Goal: Information Seeking & Learning: Learn about a topic

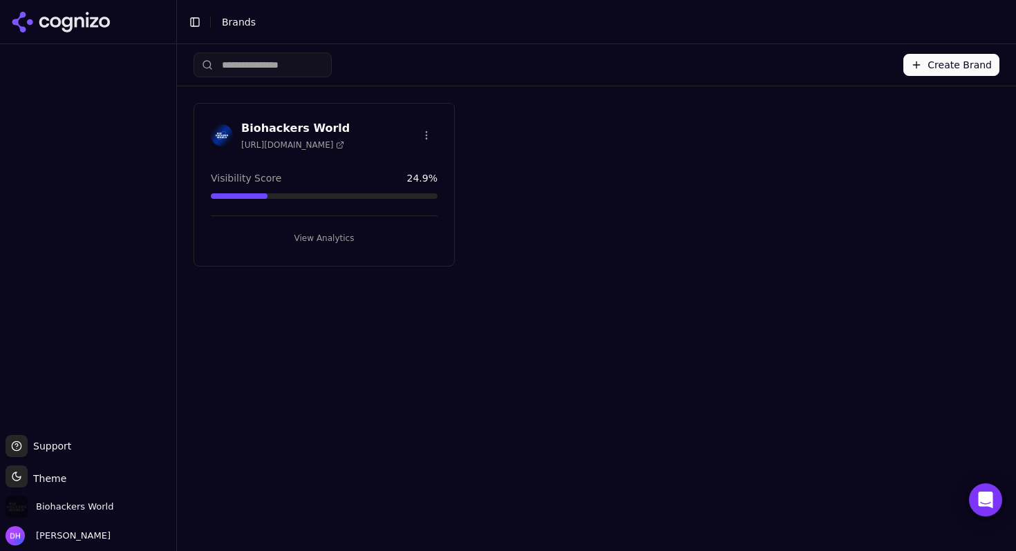
click at [319, 122] on h3 "Biohackers World" at bounding box center [295, 128] width 108 height 17
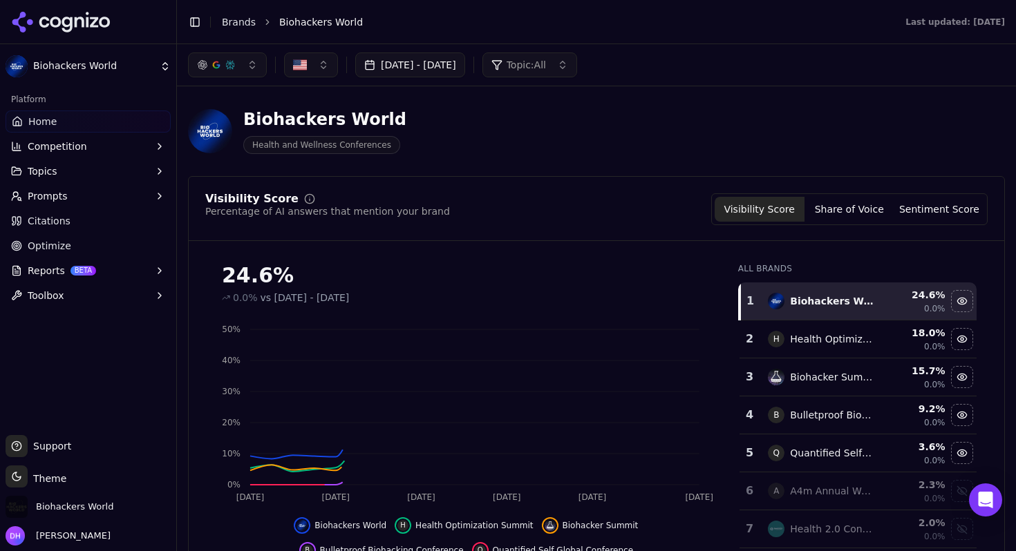
click at [117, 164] on button "Topics" at bounding box center [88, 171] width 165 height 22
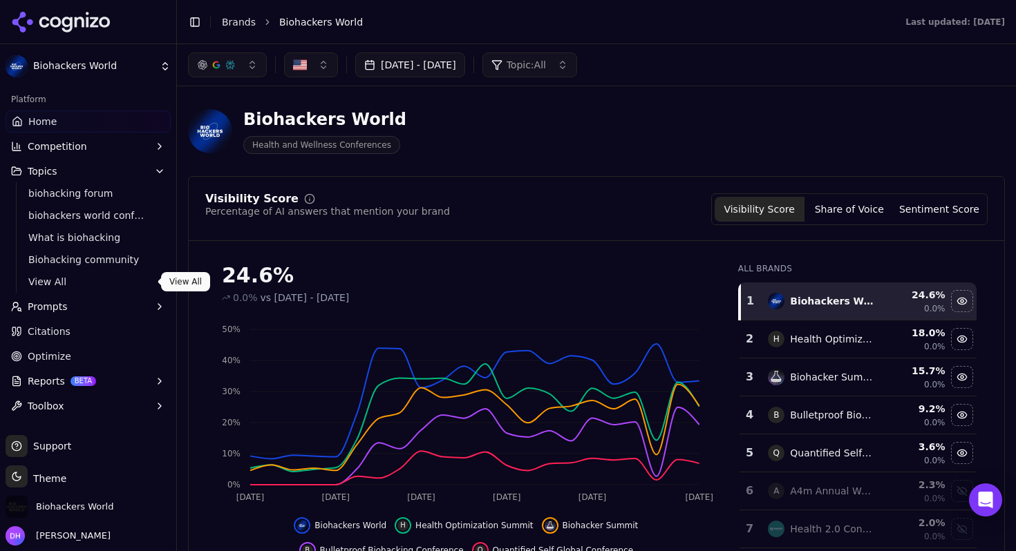
click at [60, 279] on span "View All" at bounding box center [88, 282] width 120 height 14
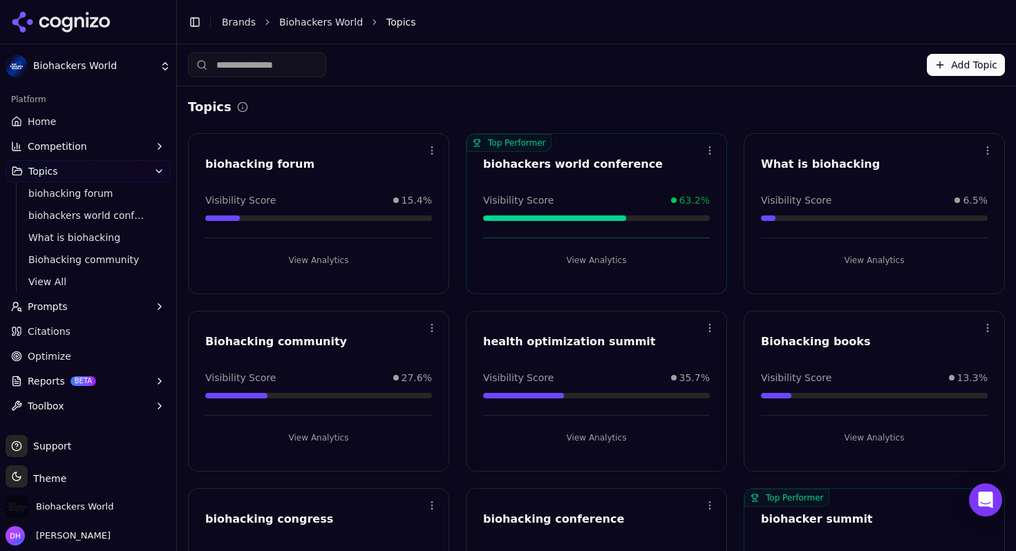
click at [138, 113] on link "Home" at bounding box center [88, 122] width 165 height 22
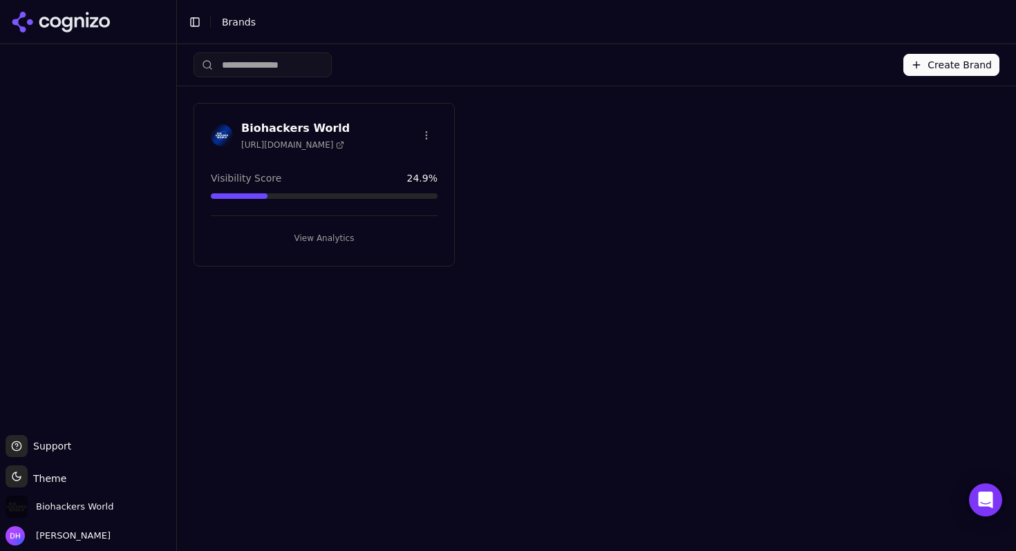
click at [316, 125] on h3 "Biohackers World" at bounding box center [295, 128] width 108 height 17
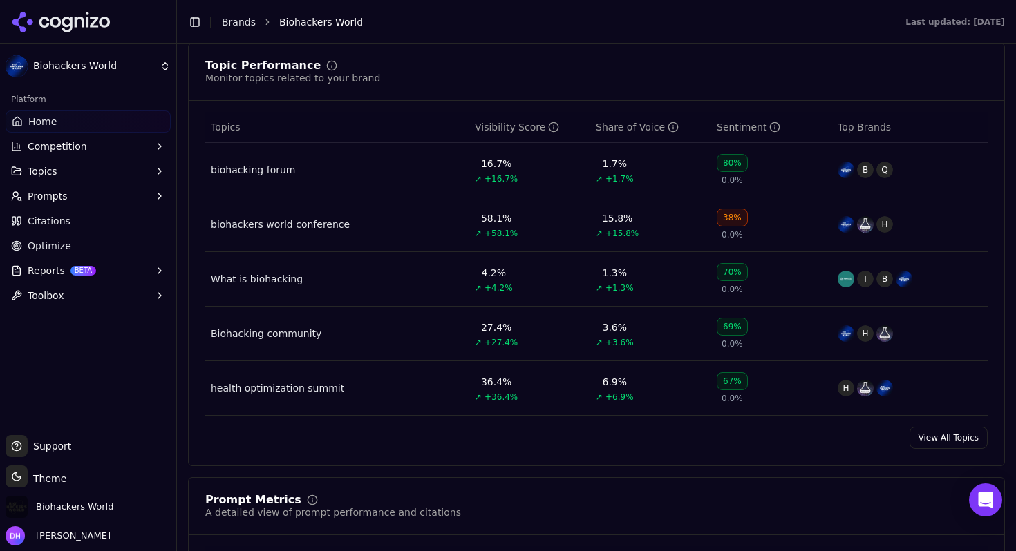
scroll to position [636, 0]
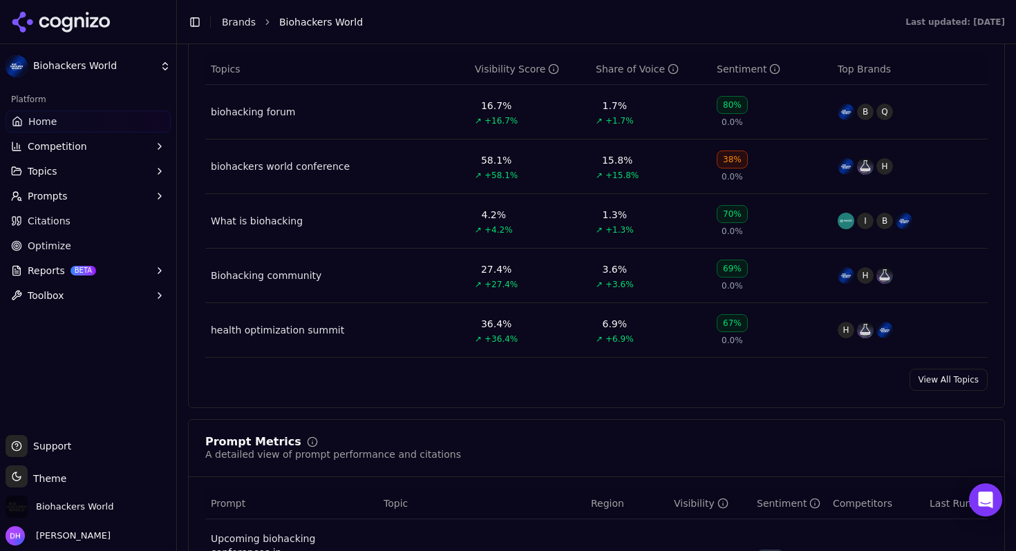
click at [932, 375] on link "View All Topics" at bounding box center [948, 380] width 78 height 22
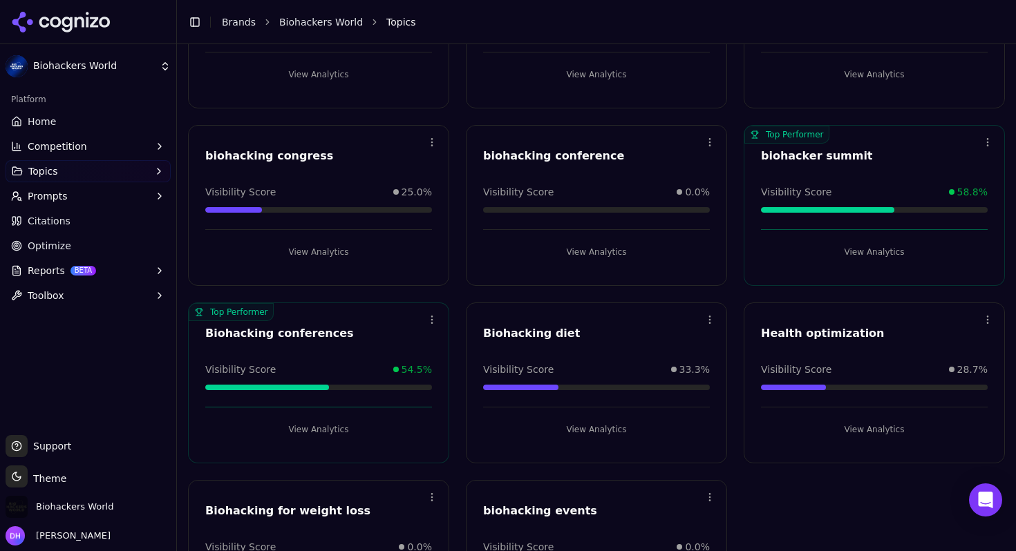
scroll to position [464, 0]
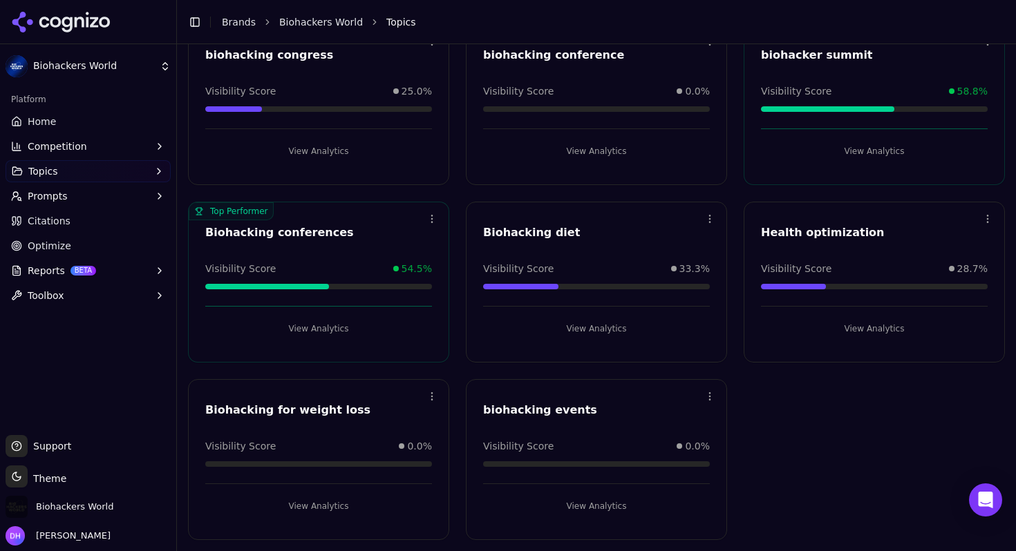
click at [320, 328] on button "View Analytics" at bounding box center [318, 329] width 227 height 22
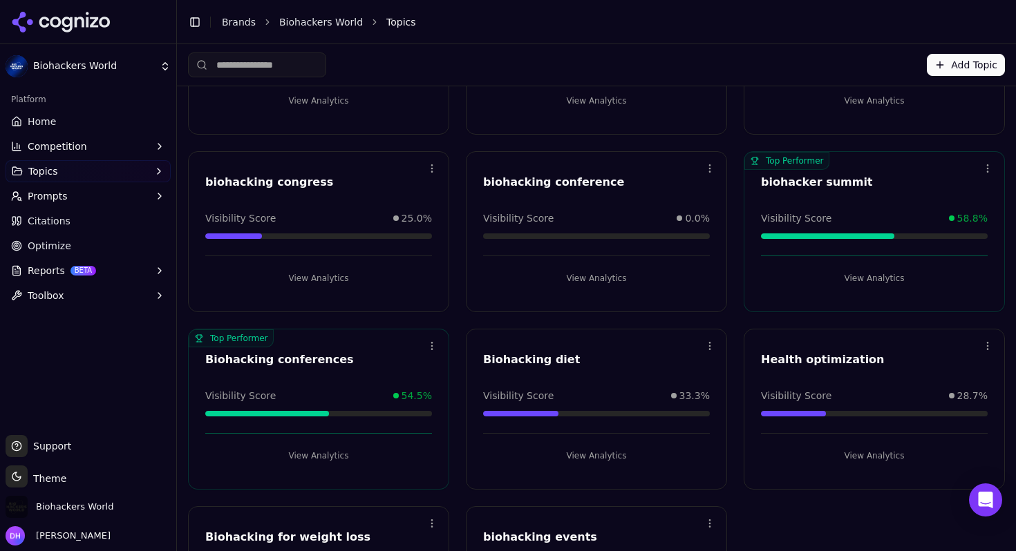
scroll to position [327, 0]
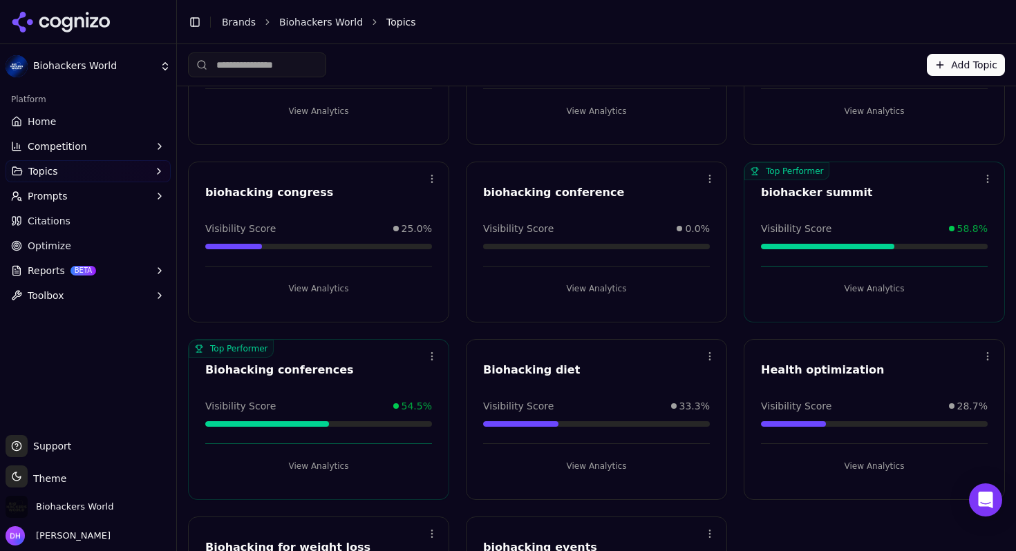
click at [332, 287] on button "View Analytics" at bounding box center [318, 289] width 227 height 22
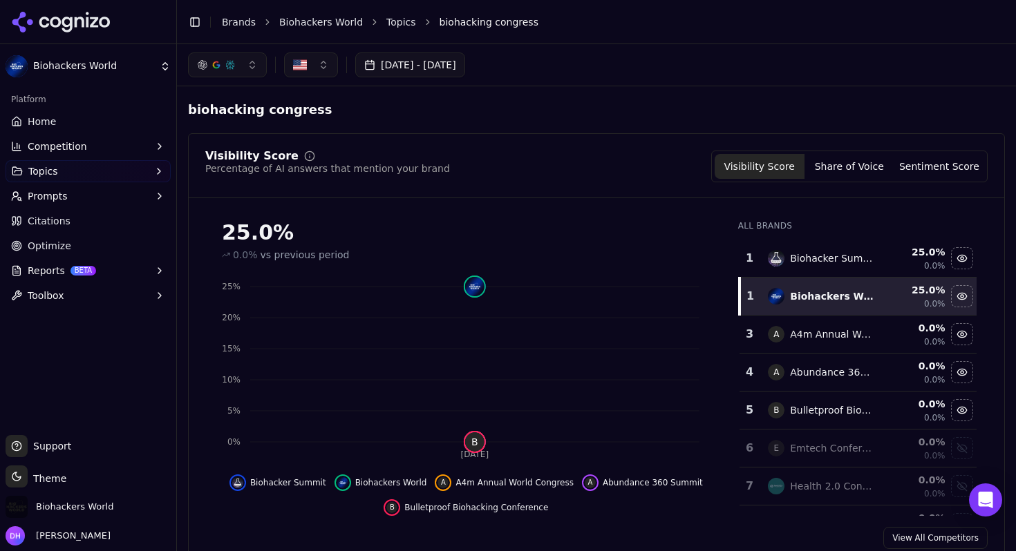
scroll to position [327, 0]
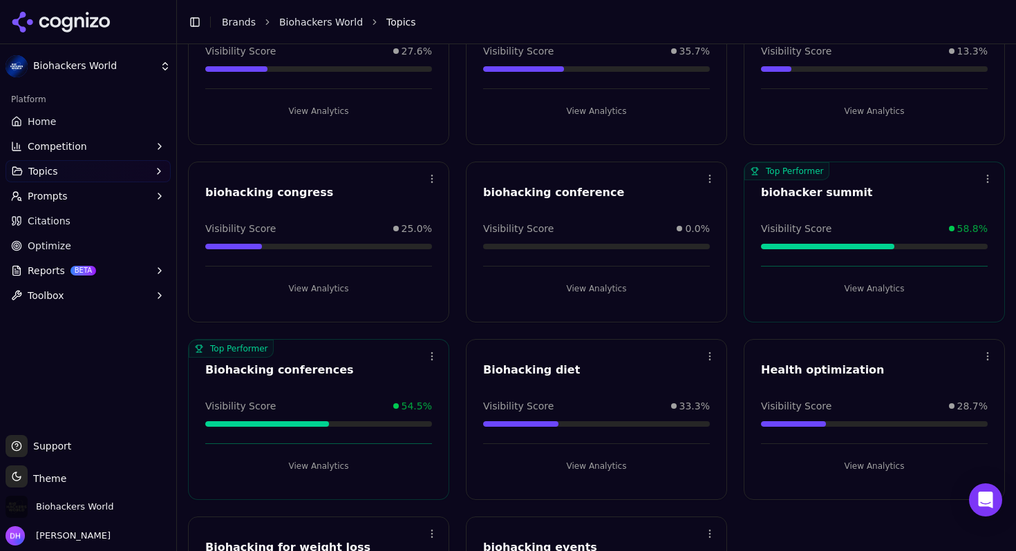
click at [889, 287] on button "View Analytics" at bounding box center [874, 289] width 227 height 22
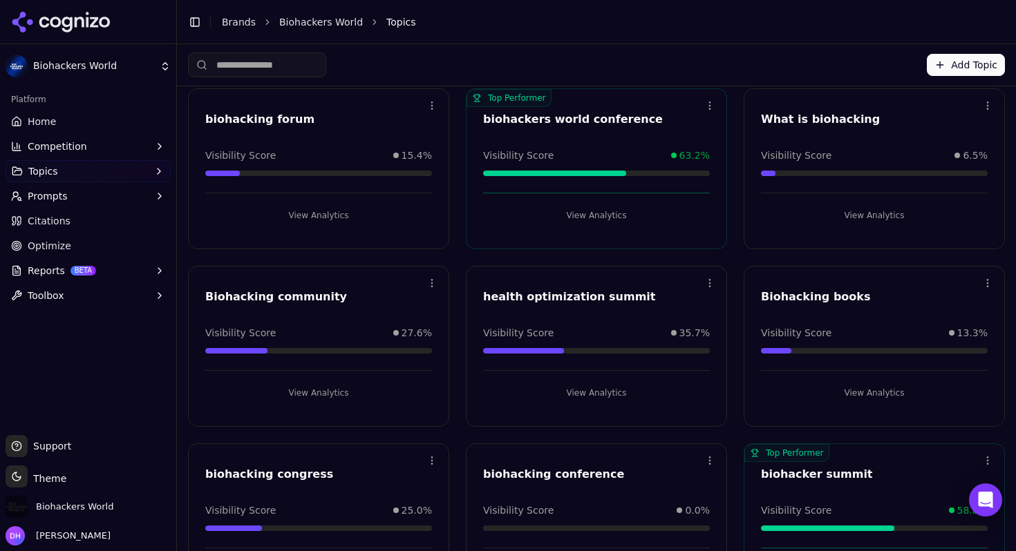
scroll to position [50, 0]
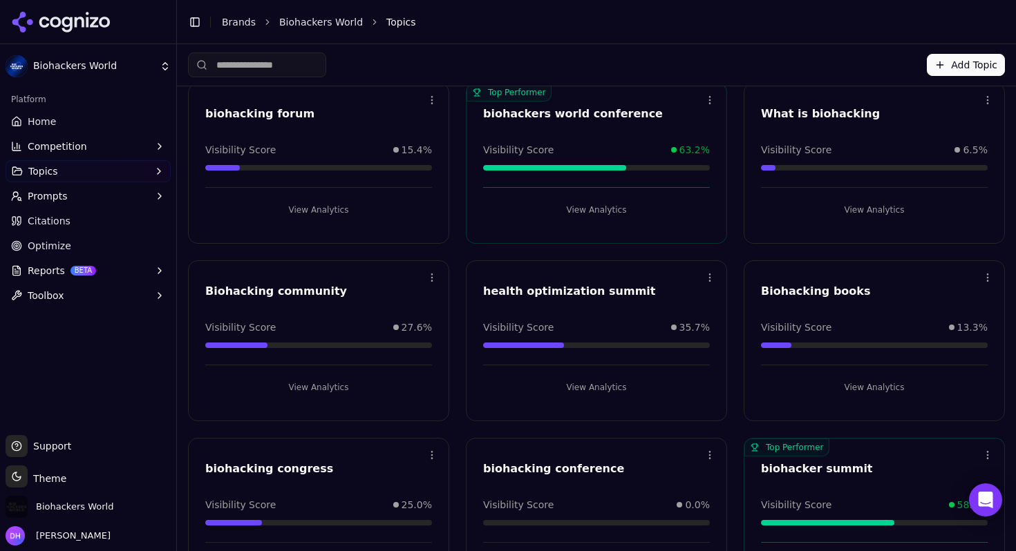
click at [326, 388] on button "View Analytics" at bounding box center [318, 388] width 227 height 22
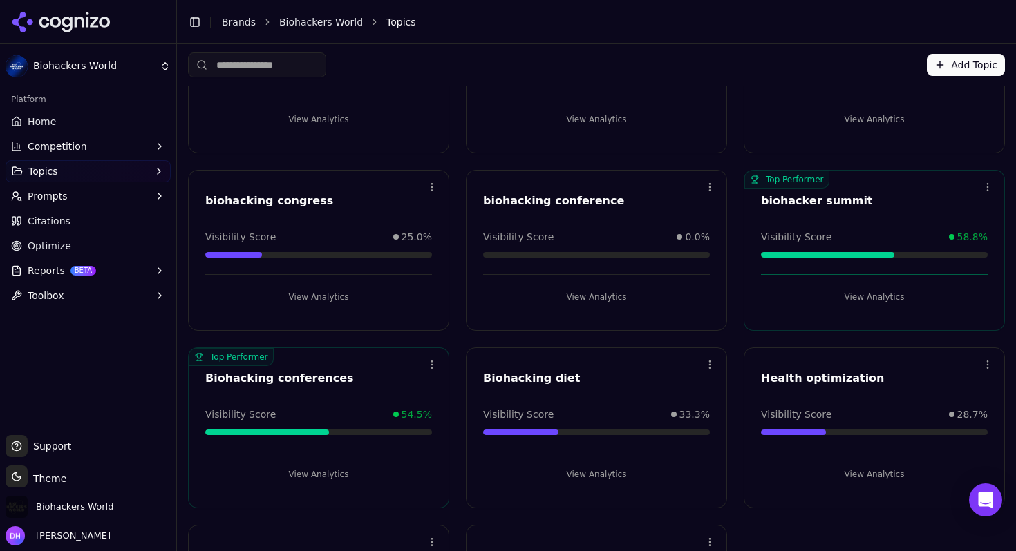
scroll to position [277, 0]
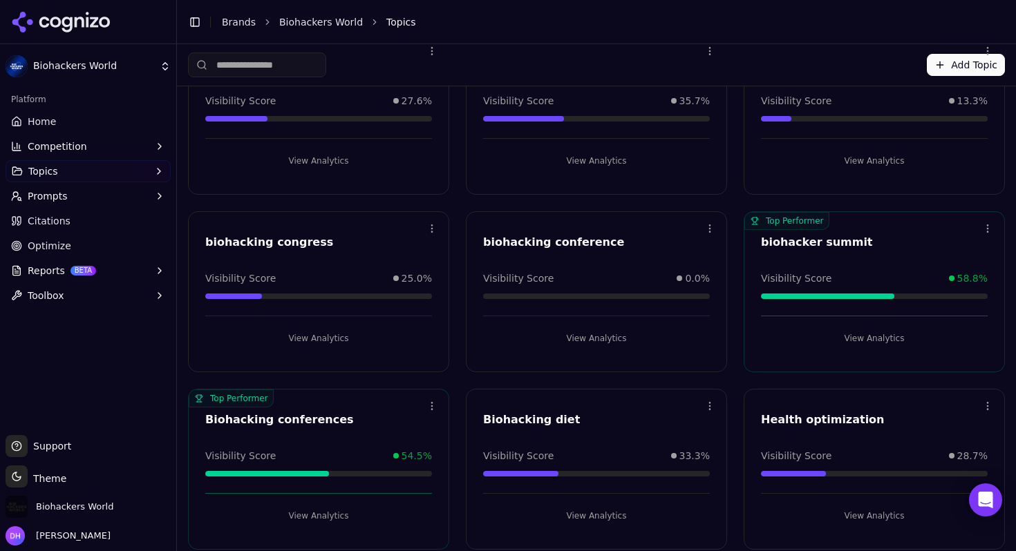
click at [862, 337] on button "View Analytics" at bounding box center [874, 339] width 227 height 22
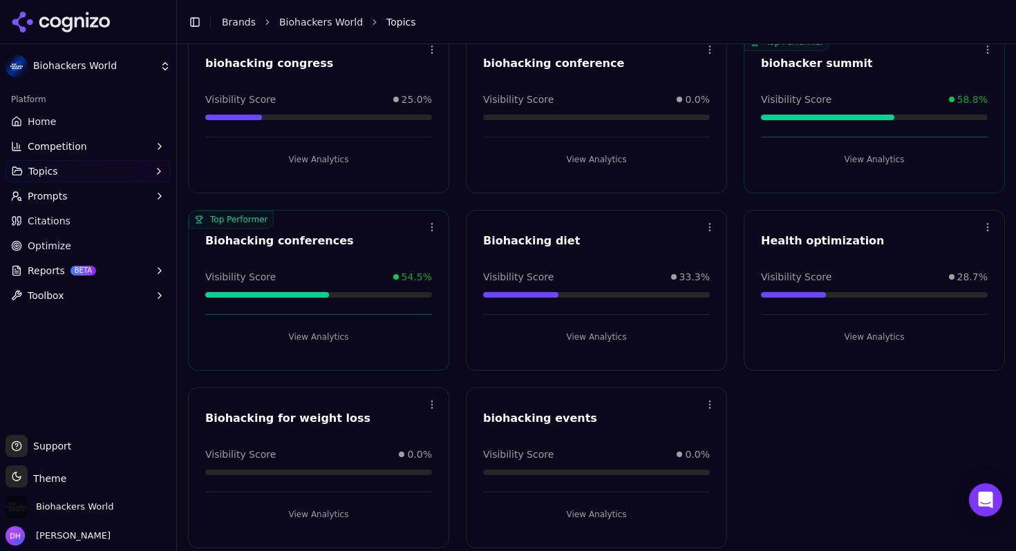
scroll to position [464, 0]
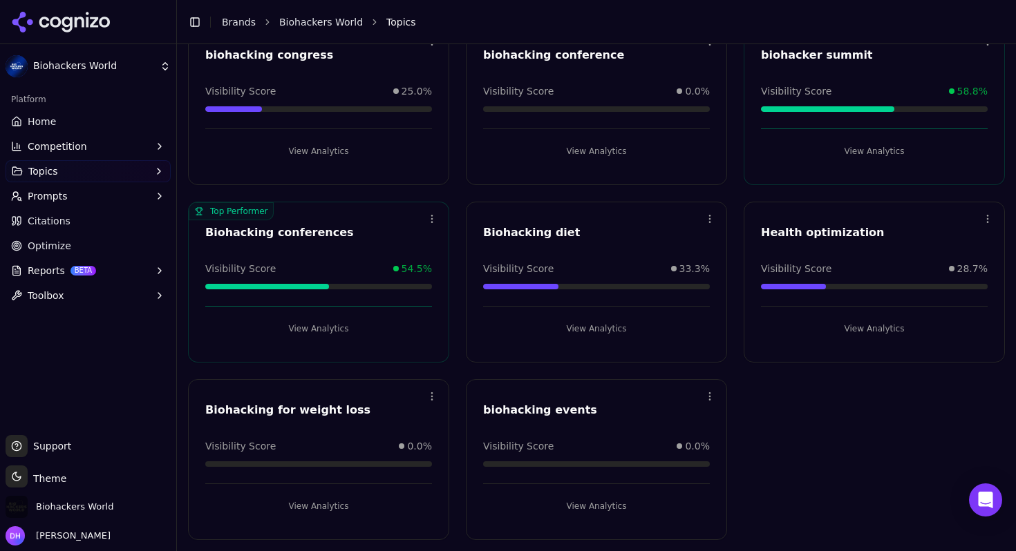
click at [862, 330] on button "View Analytics" at bounding box center [874, 329] width 227 height 22
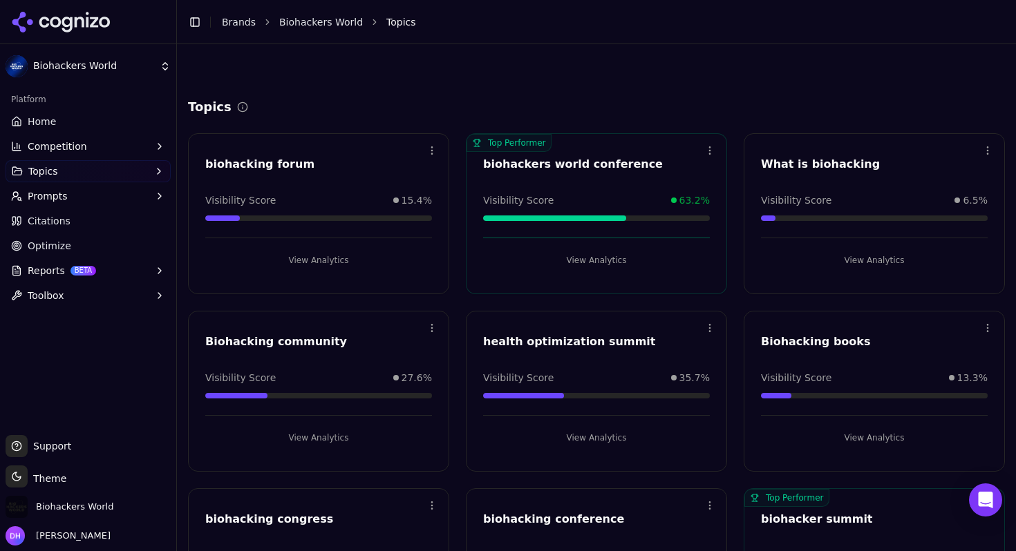
scroll to position [464, 0]
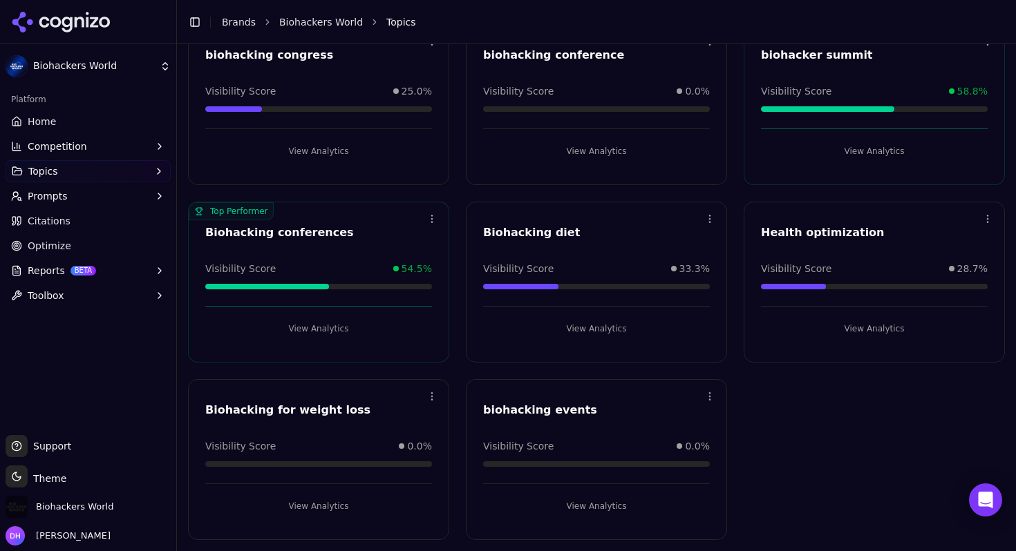
click at [333, 319] on button "View Analytics" at bounding box center [318, 329] width 227 height 22
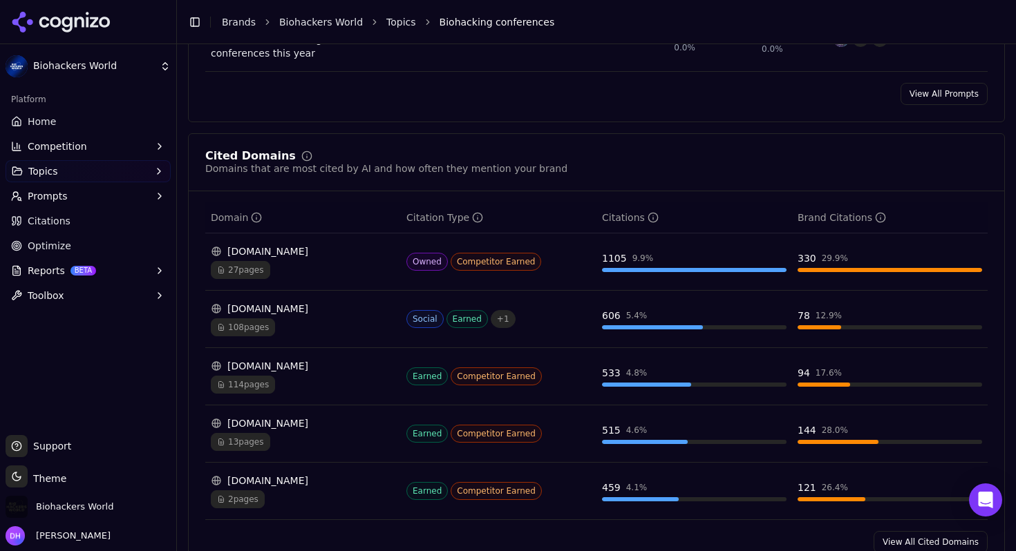
scroll to position [976, 0]
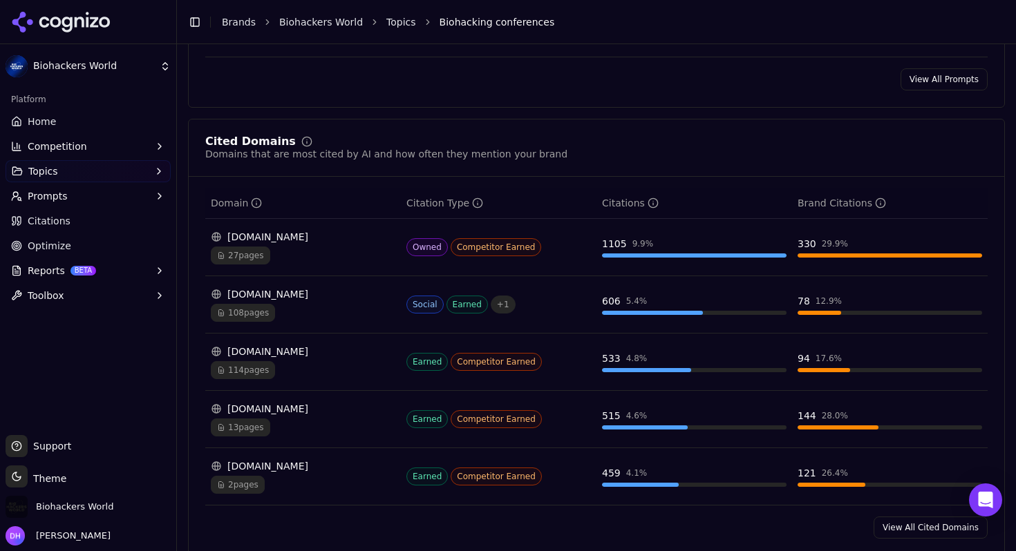
click at [245, 247] on span "27 pages" at bounding box center [240, 256] width 59 height 18
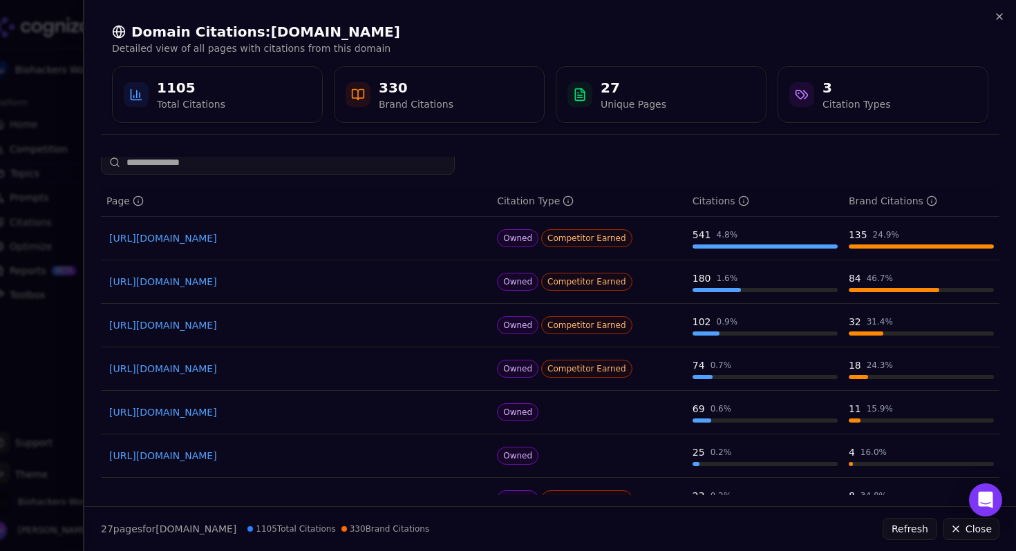
scroll to position [0, 0]
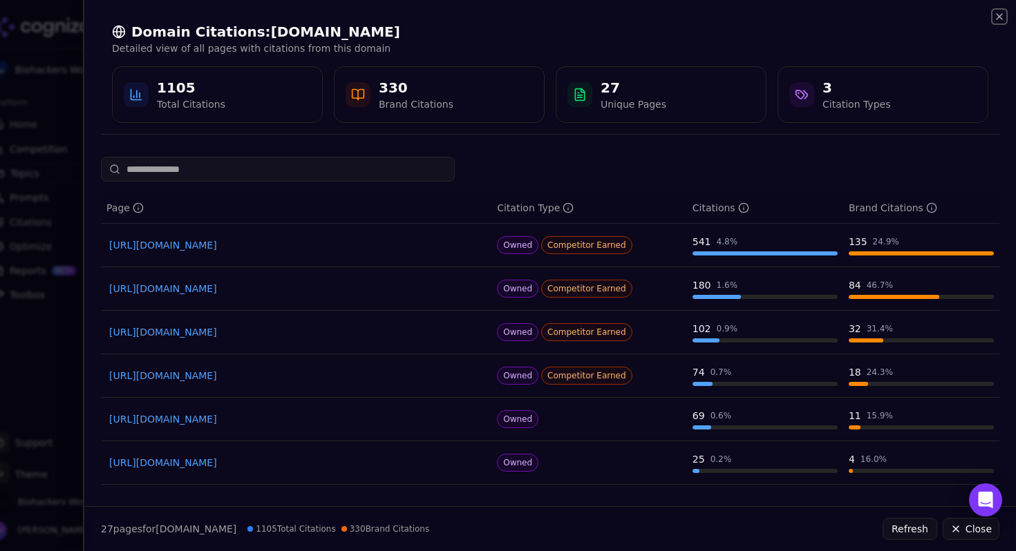
click at [1003, 16] on icon "button" at bounding box center [999, 16] width 11 height 11
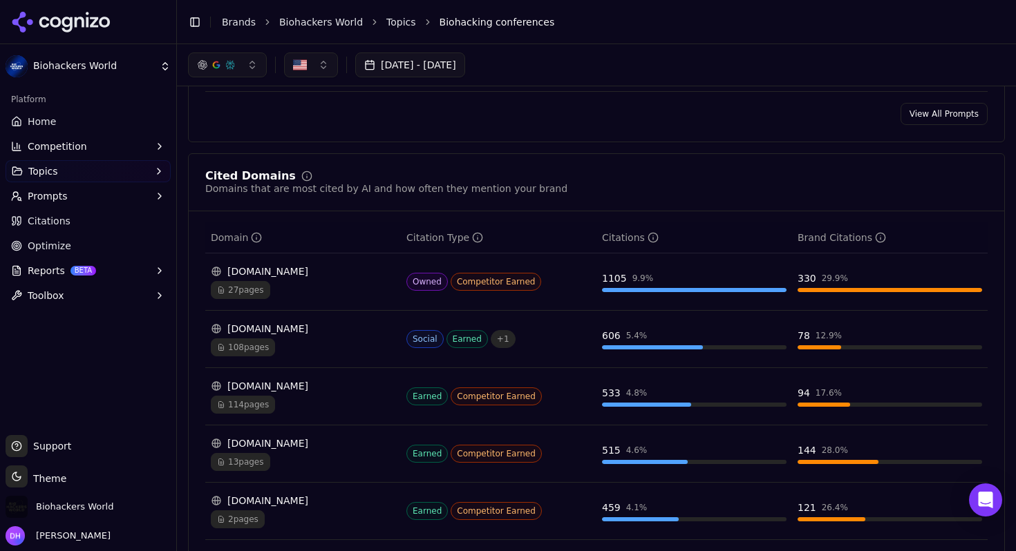
scroll to position [859, 0]
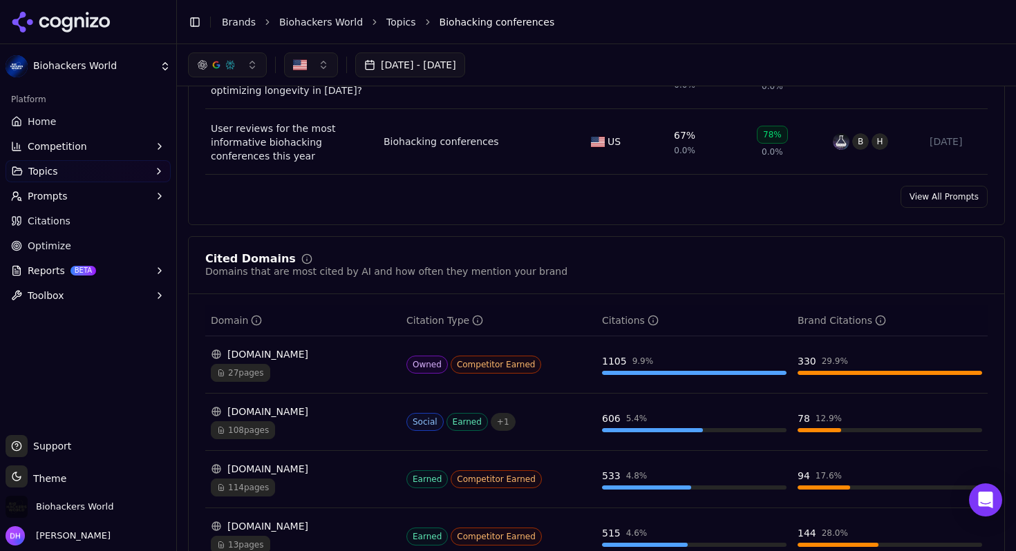
click at [290, 348] on div "biohackers.world" at bounding box center [303, 355] width 184 height 14
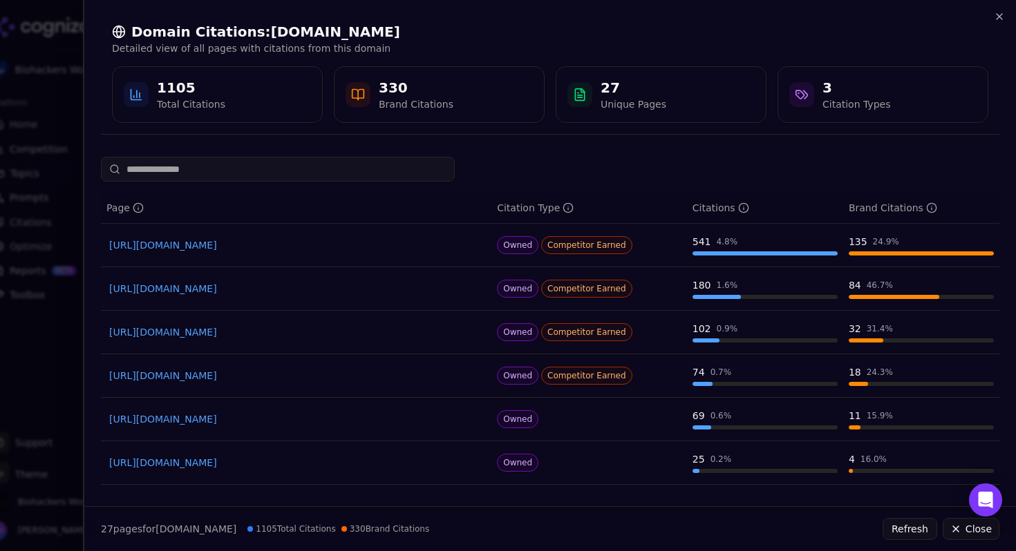
click at [1002, 10] on div "Domain Citations: biohackers.world Detailed view of all pages with citations fr…" at bounding box center [549, 73] width 931 height 146
click at [997, 15] on icon "button" at bounding box center [999, 16] width 11 height 11
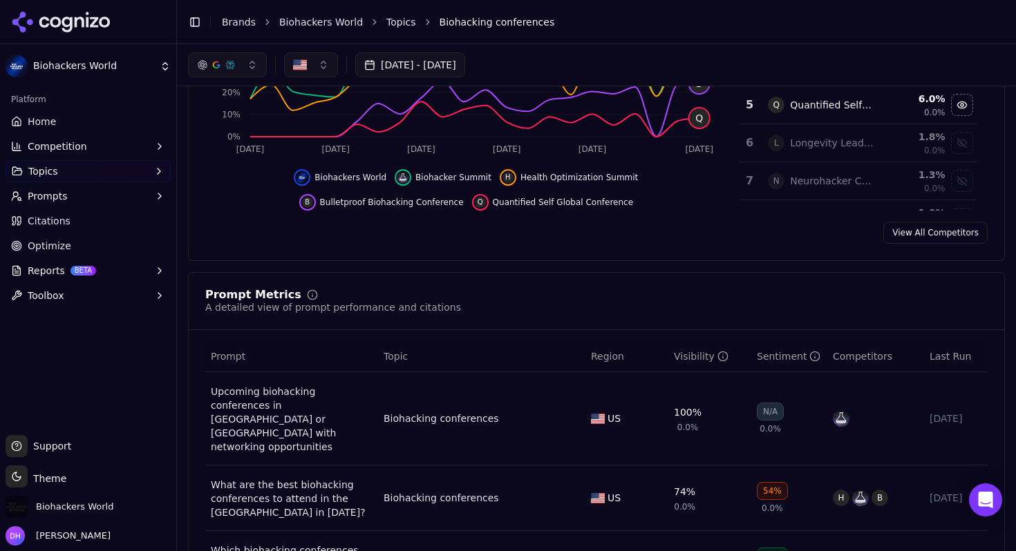
scroll to position [0, 0]
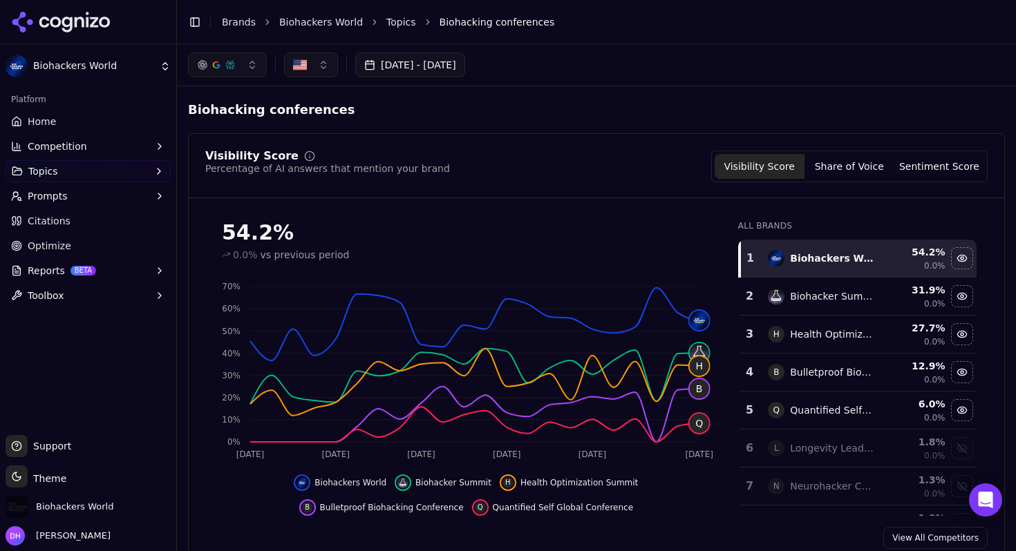
click at [80, 179] on button "Topics" at bounding box center [88, 171] width 165 height 22
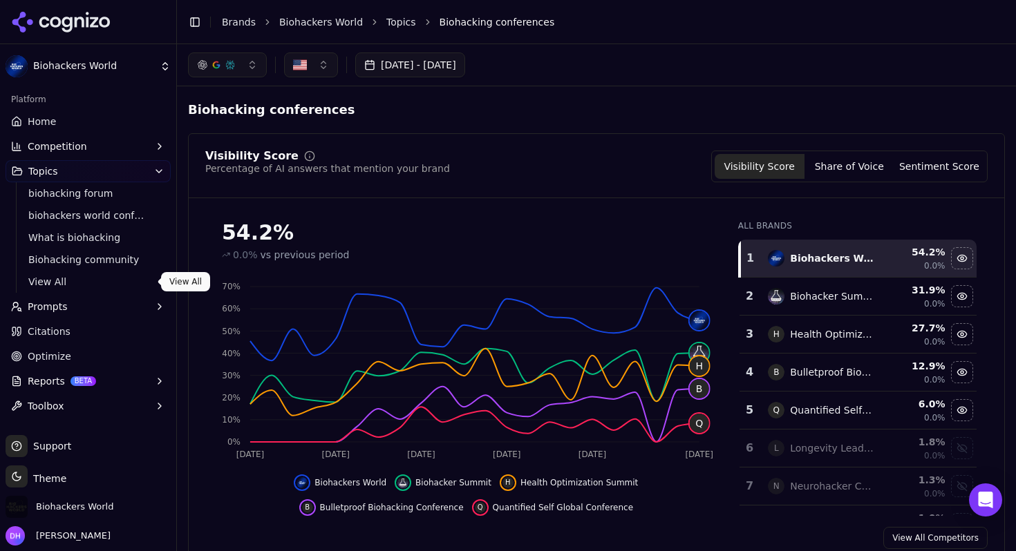
click at [53, 275] on span "View All" at bounding box center [88, 282] width 120 height 14
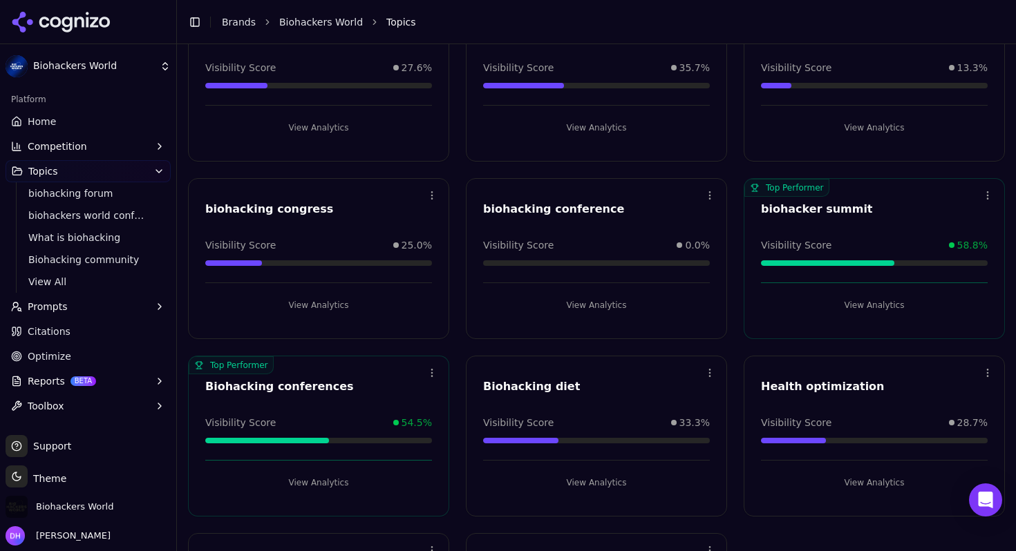
scroll to position [464, 0]
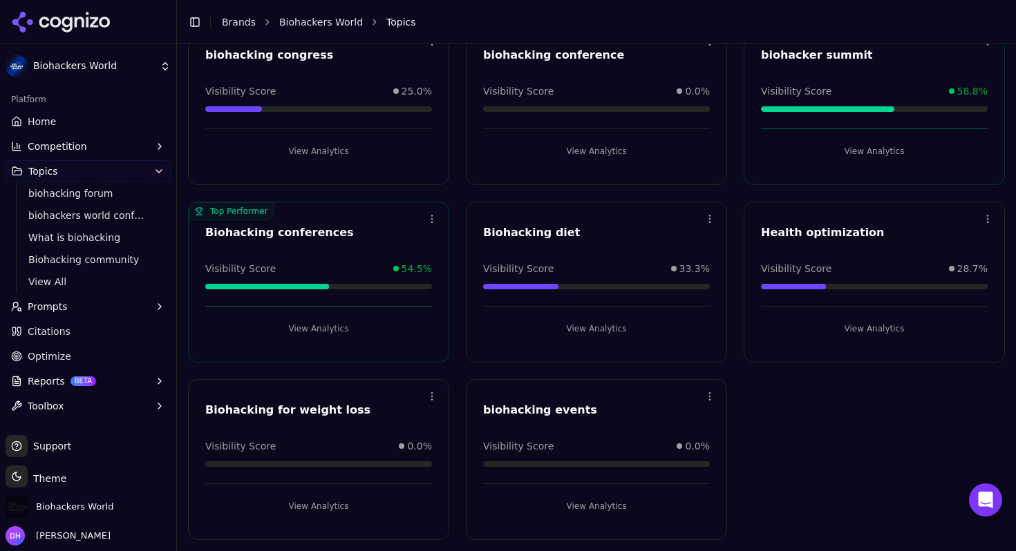
click at [344, 329] on button "View Analytics" at bounding box center [318, 329] width 227 height 22
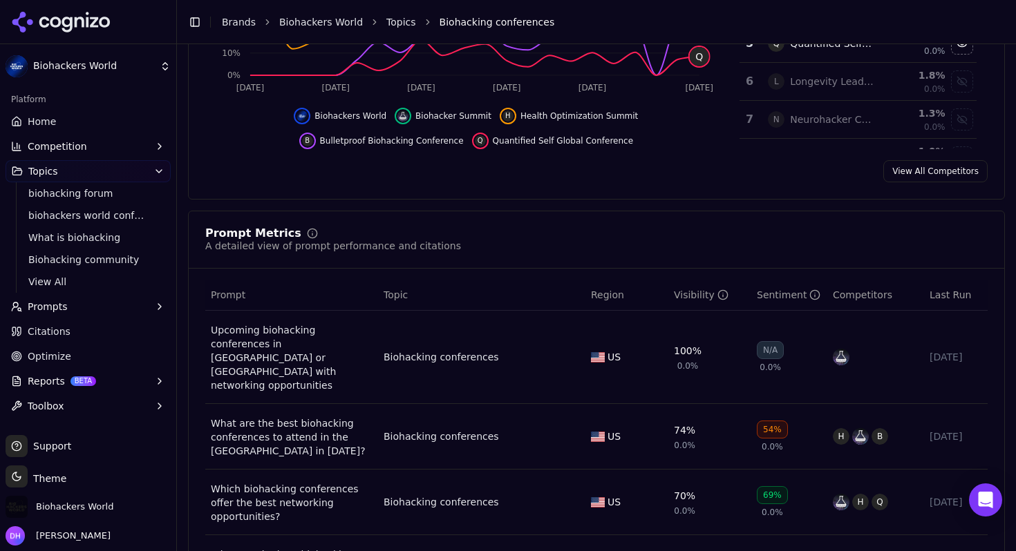
scroll to position [379, 0]
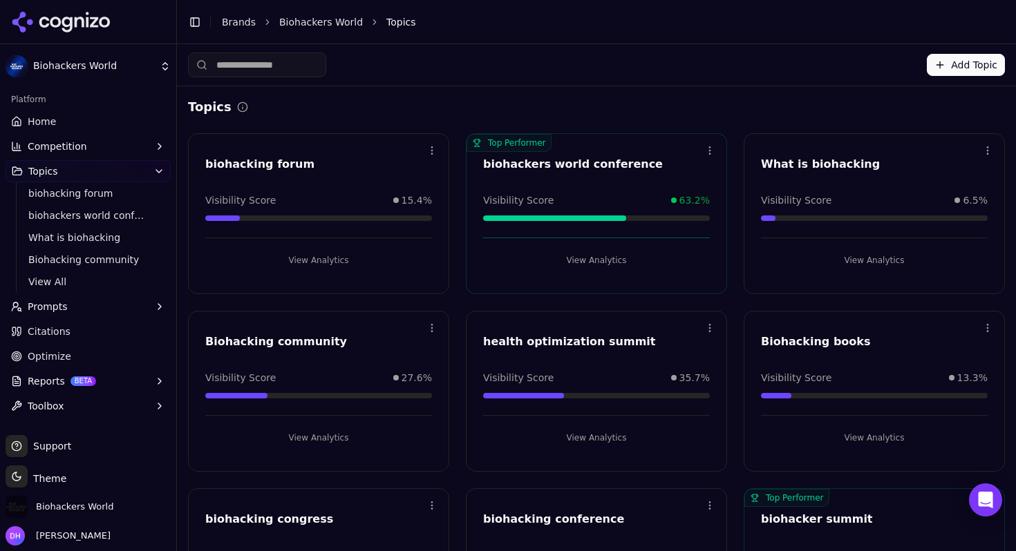
click at [609, 256] on button "View Analytics" at bounding box center [596, 260] width 227 height 22
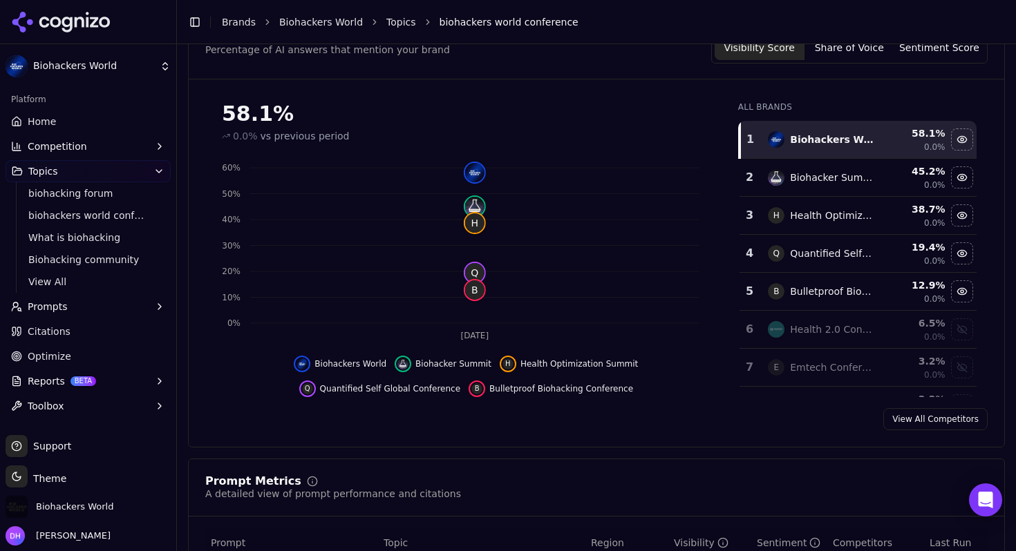
scroll to position [121, 0]
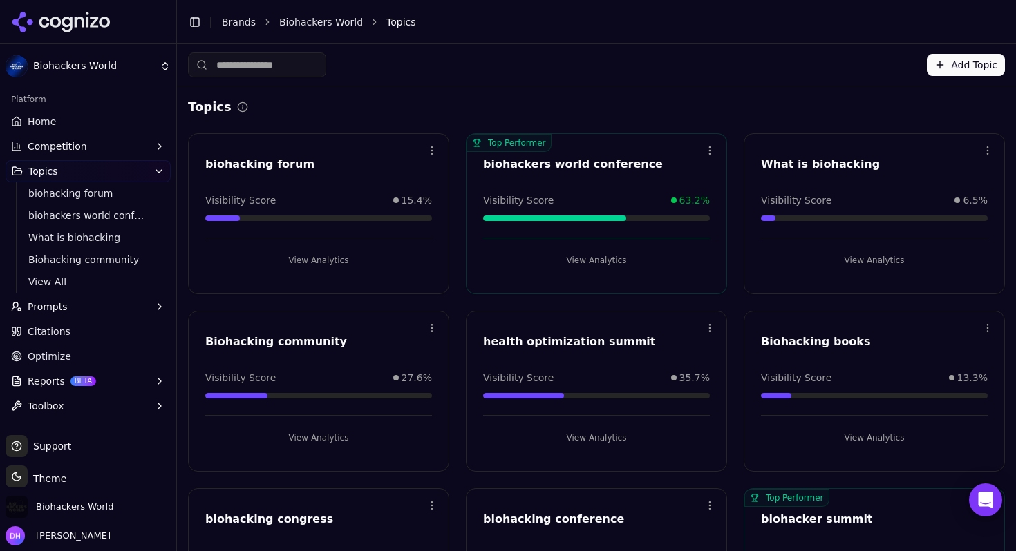
click at [337, 260] on button "View Analytics" at bounding box center [318, 260] width 227 height 22
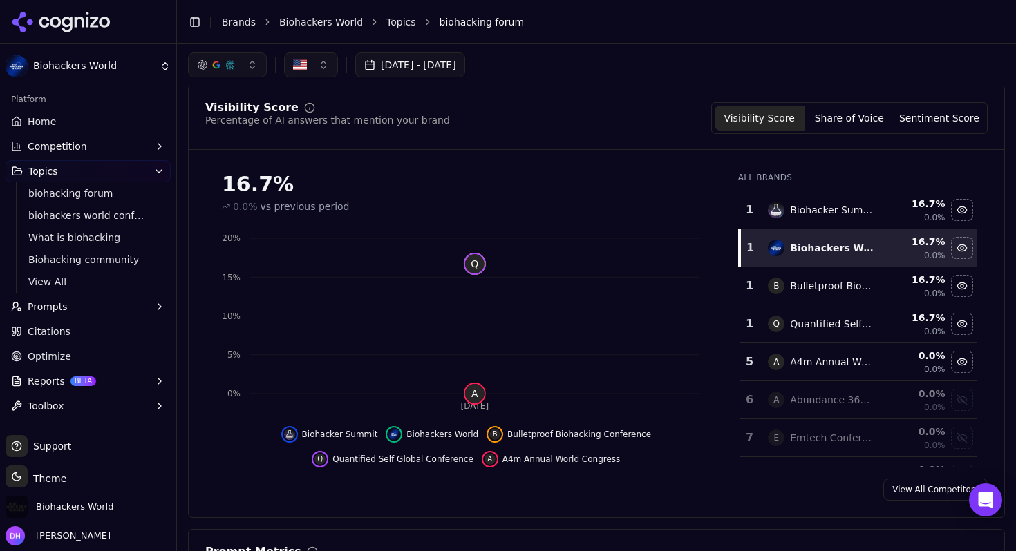
scroll to position [76, 0]
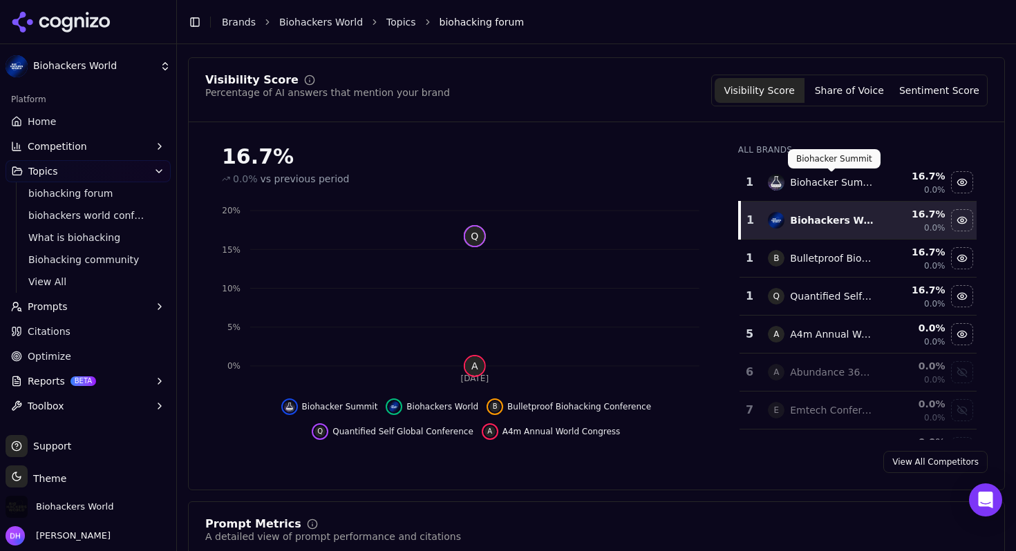
click at [813, 187] on div "Biohacker Summit" at bounding box center [832, 183] width 84 height 14
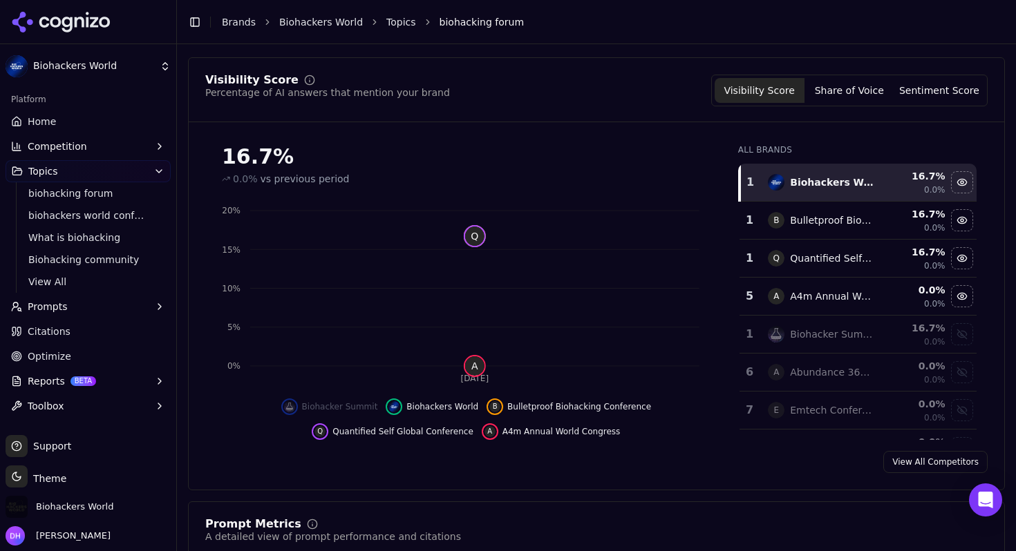
click at [791, 217] on div "Bulletproof Biohacking Conference" at bounding box center [832, 221] width 84 height 14
click at [847, 296] on div "Biohacker Summit" at bounding box center [832, 297] width 84 height 14
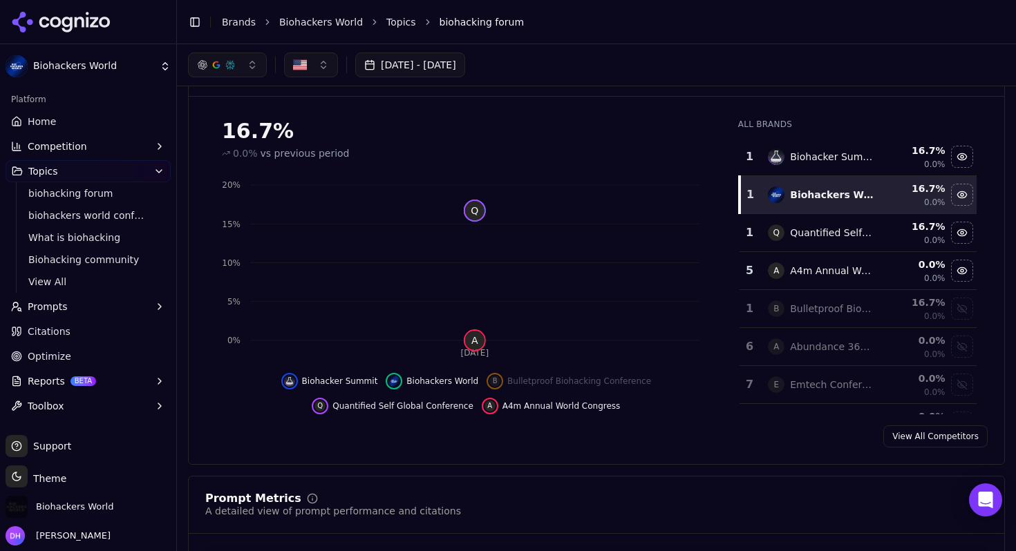
scroll to position [0, 0]
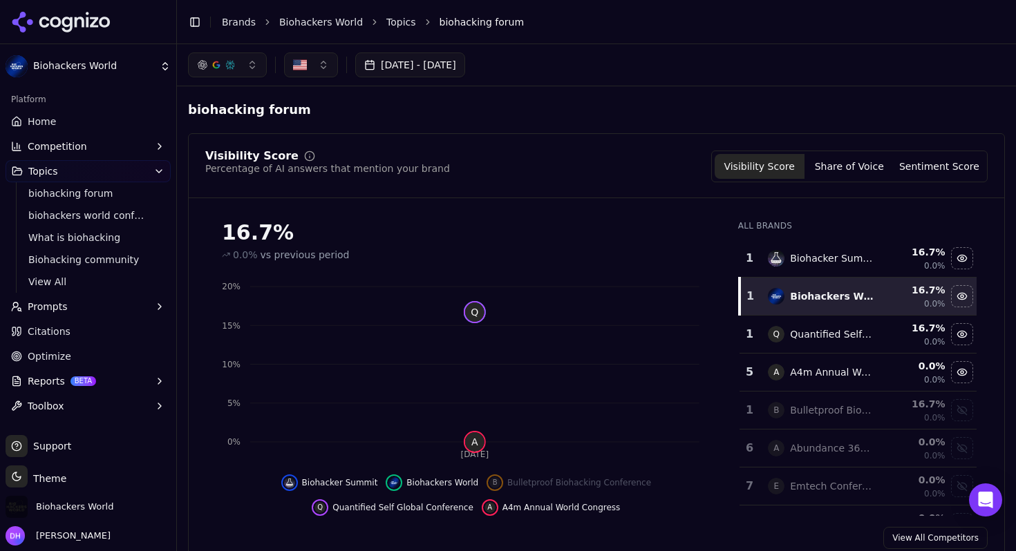
click at [679, 105] on div "biohacking forum" at bounding box center [596, 109] width 817 height 25
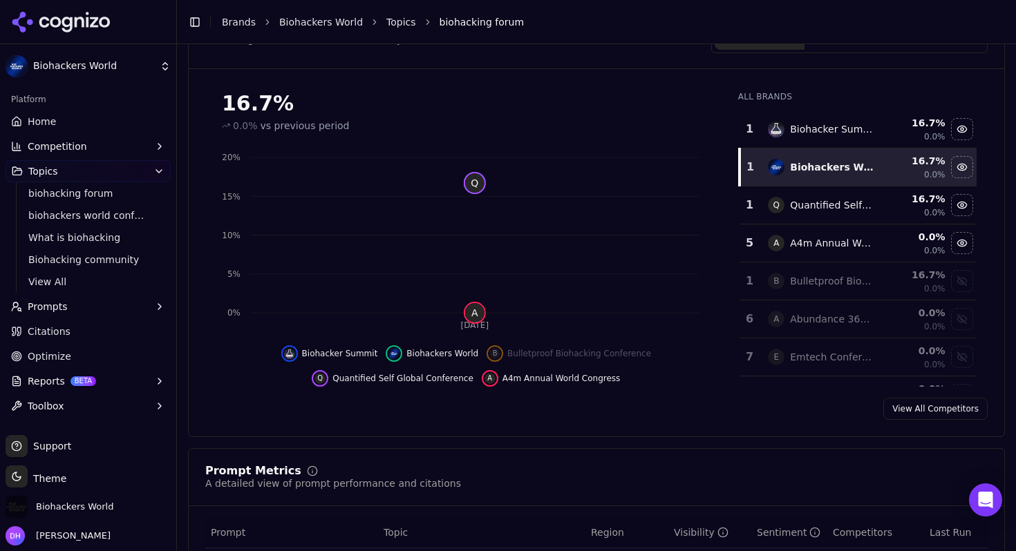
scroll to position [154, 0]
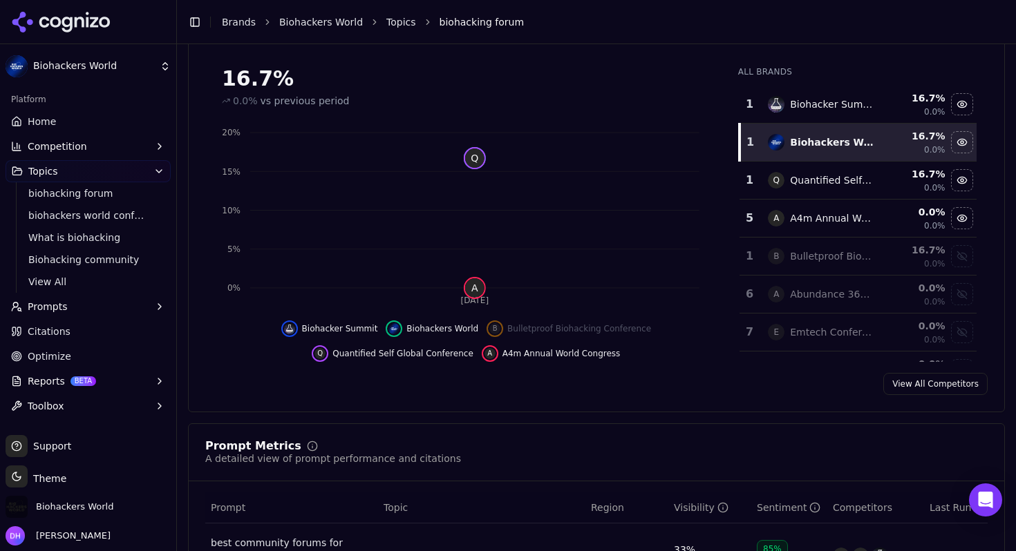
click at [753, 103] on div "1" at bounding box center [750, 104] width 10 height 17
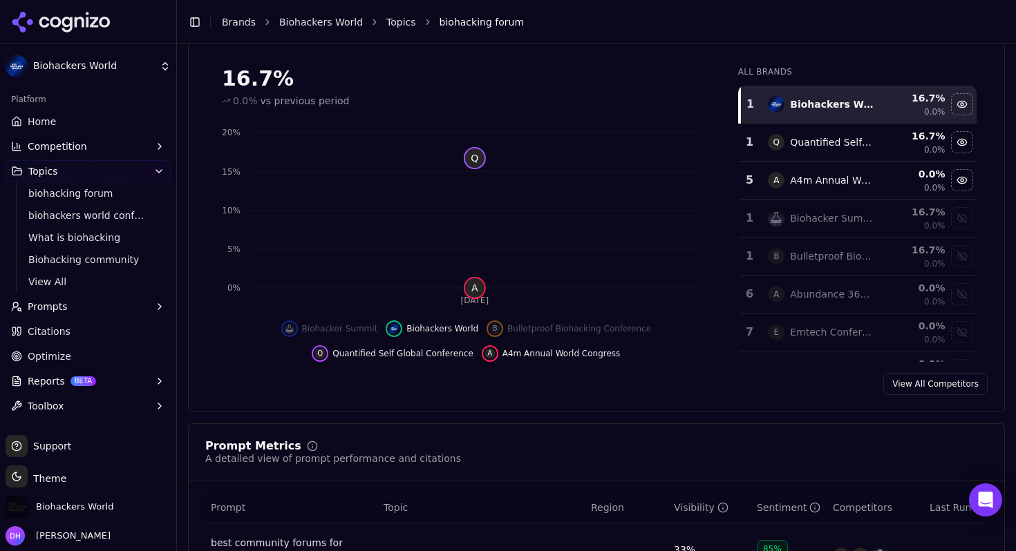
click at [750, 216] on div "1" at bounding box center [750, 218] width 10 height 17
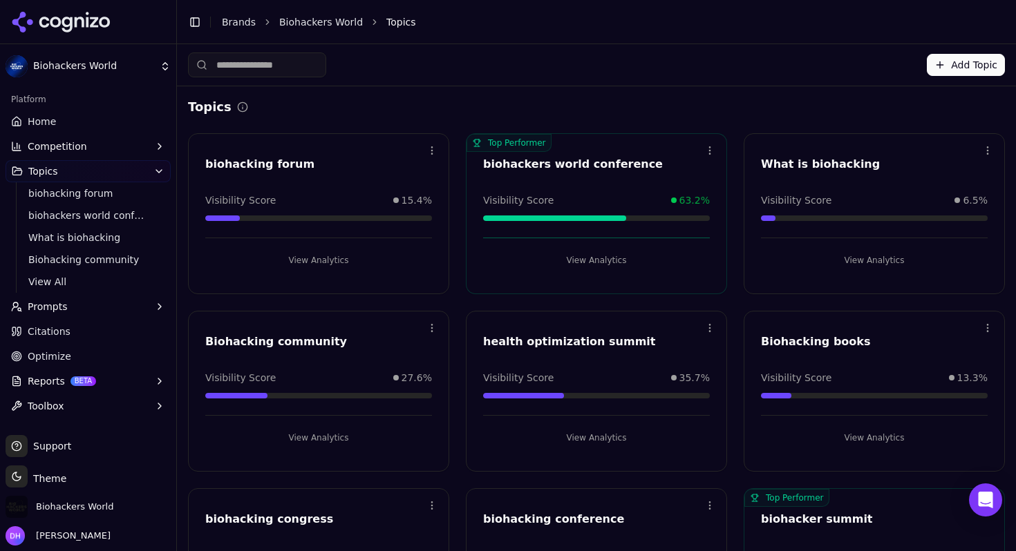
click at [337, 265] on button "View Analytics" at bounding box center [318, 260] width 227 height 22
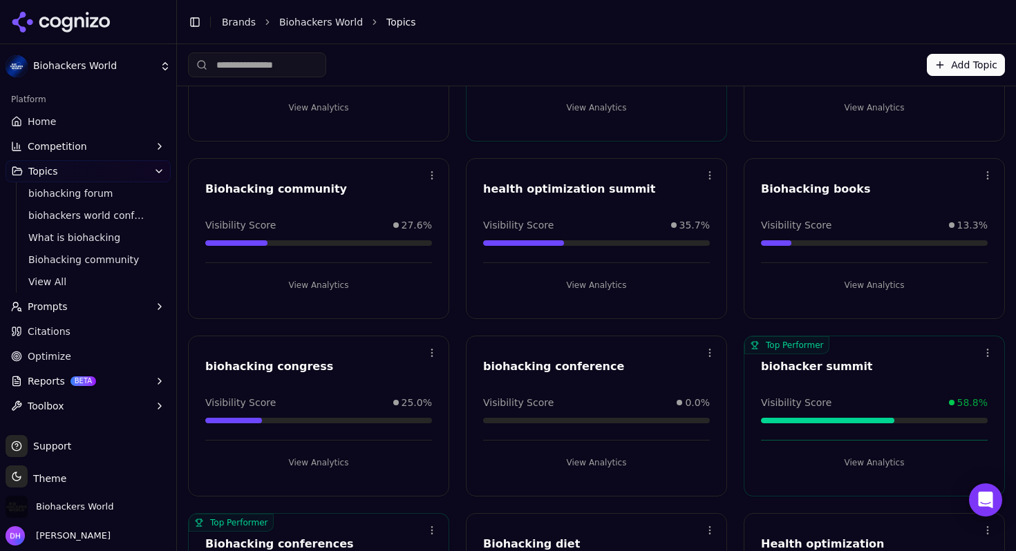
scroll to position [39, 0]
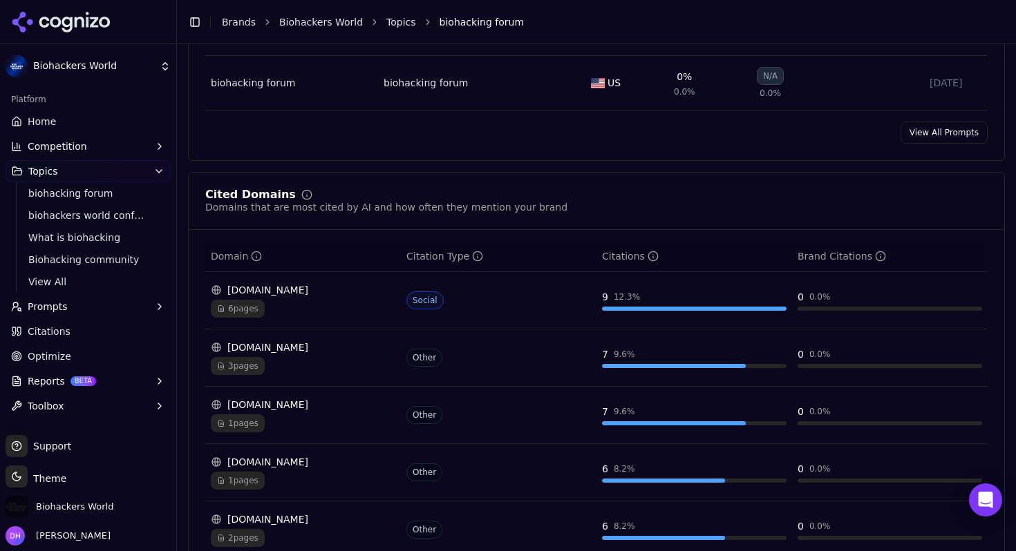
scroll to position [800, 0]
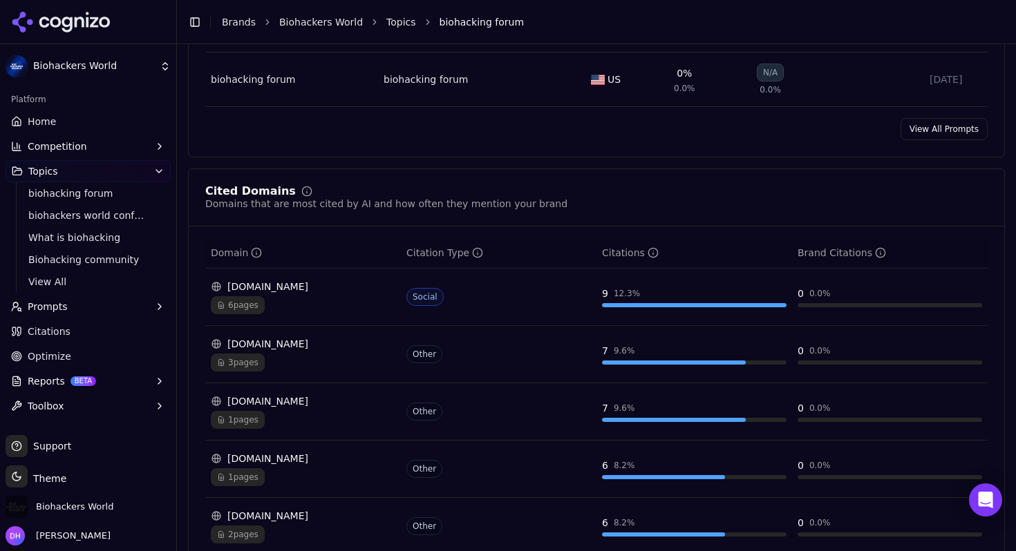
click at [247, 296] on span "6 pages" at bounding box center [238, 305] width 54 height 18
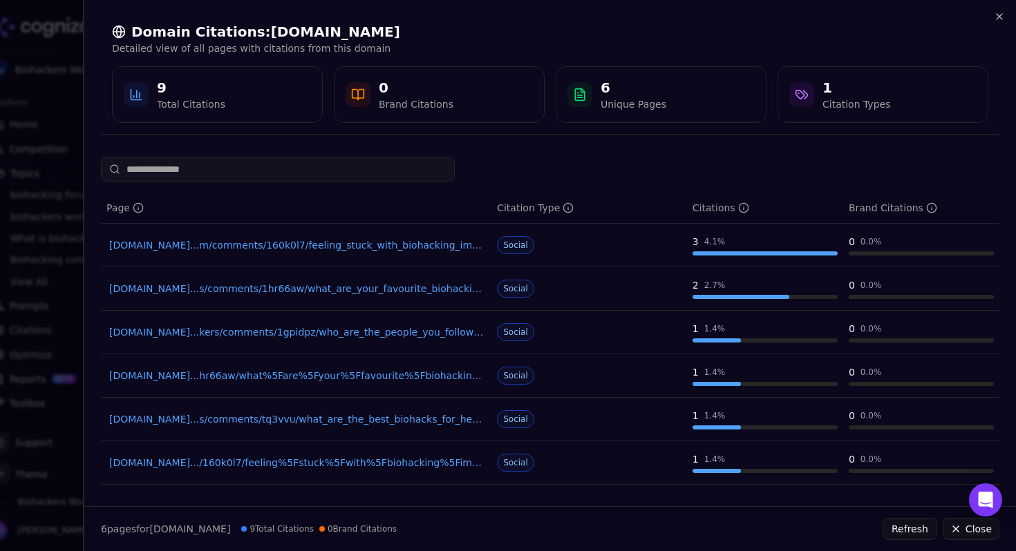
click at [319, 244] on link "reddit.com...m/comments/160k0l7/feeling_stuck_with_biohacking_implantswheres_the" at bounding box center [296, 245] width 374 height 14
click at [994, 17] on icon "button" at bounding box center [999, 16] width 11 height 11
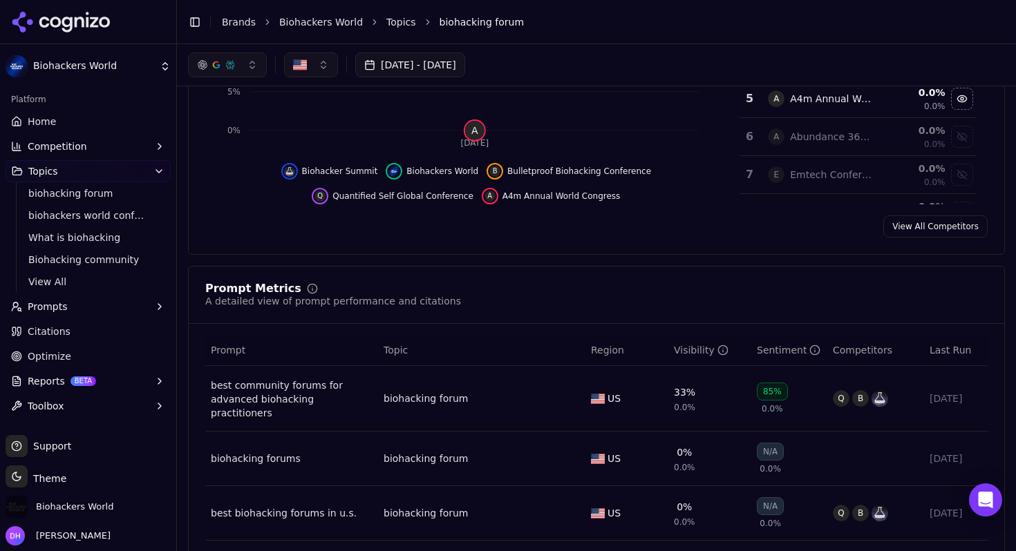
scroll to position [0, 0]
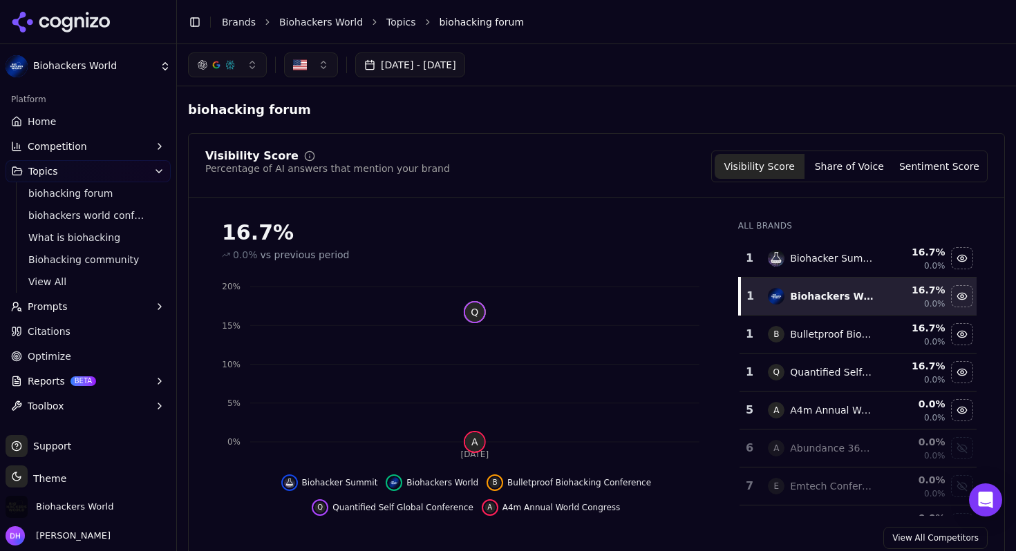
click at [68, 308] on button "Prompts" at bounding box center [88, 307] width 165 height 22
click at [68, 310] on button "Prompts" at bounding box center [88, 307] width 165 height 22
click at [69, 288] on span "View All" at bounding box center [88, 282] width 120 height 14
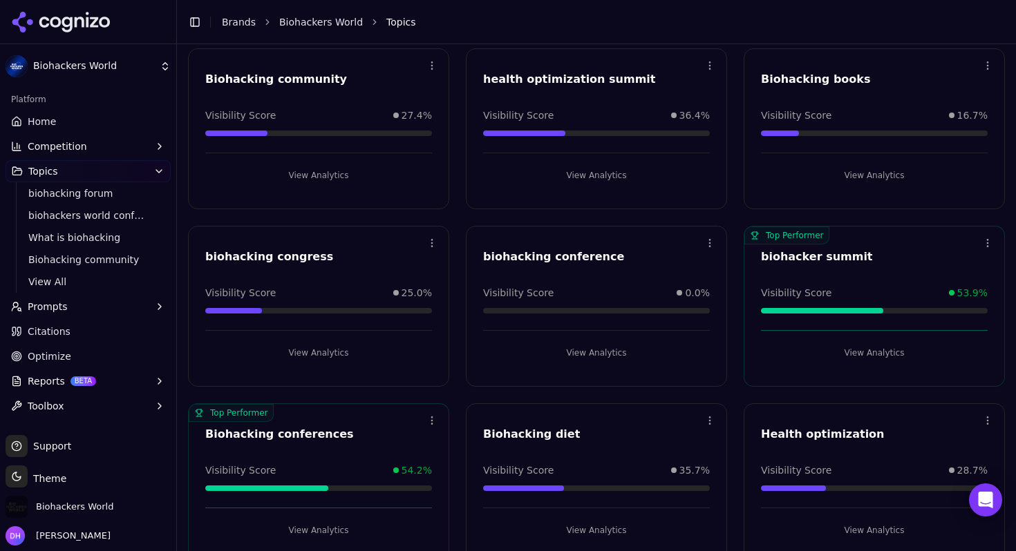
scroll to position [362, 0]
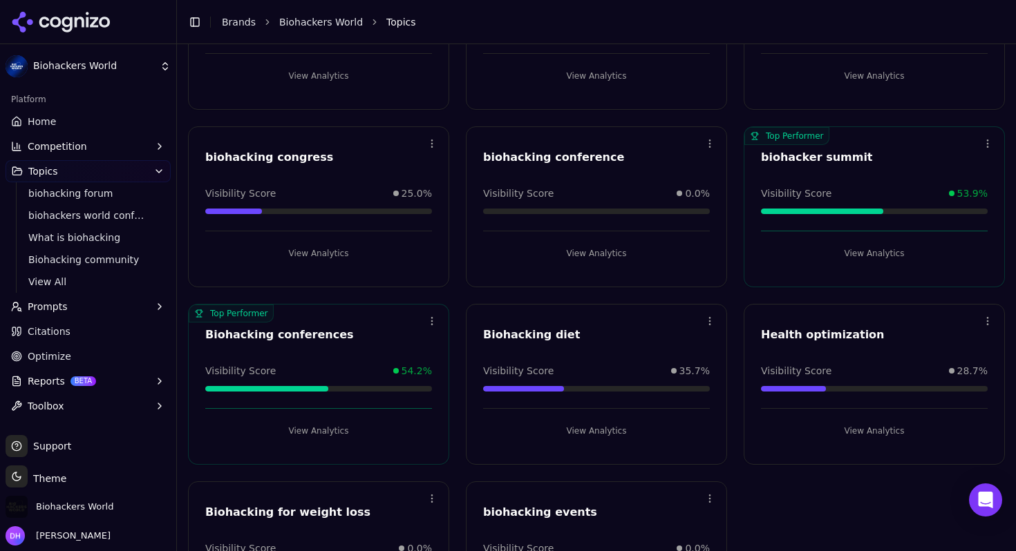
click at [332, 430] on button "View Analytics" at bounding box center [318, 431] width 227 height 22
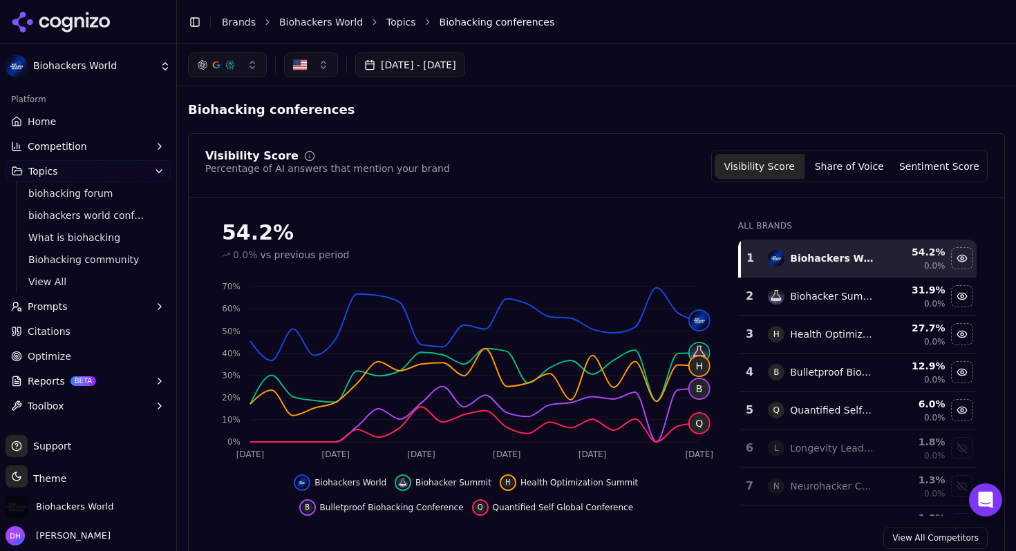
click at [681, 116] on div "Biohacking conferences" at bounding box center [596, 109] width 817 height 25
click at [706, 49] on div "Sep 02, 2025 - Oct 02, 2025" at bounding box center [596, 64] width 839 height 41
